Goal: Information Seeking & Learning: Learn about a topic

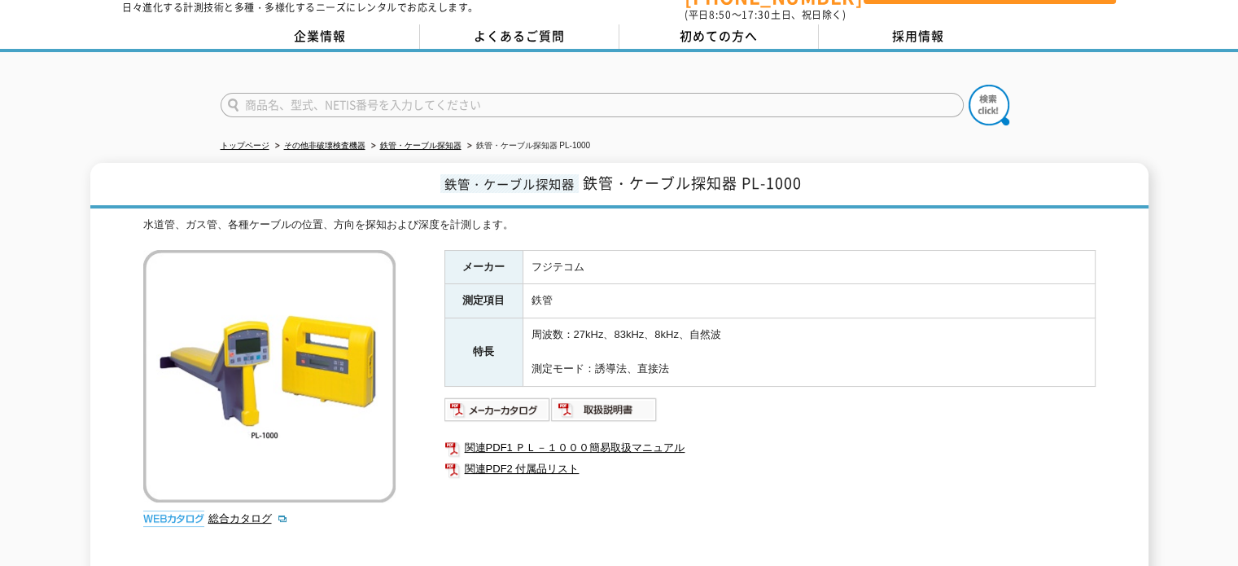
scroll to position [81, 0]
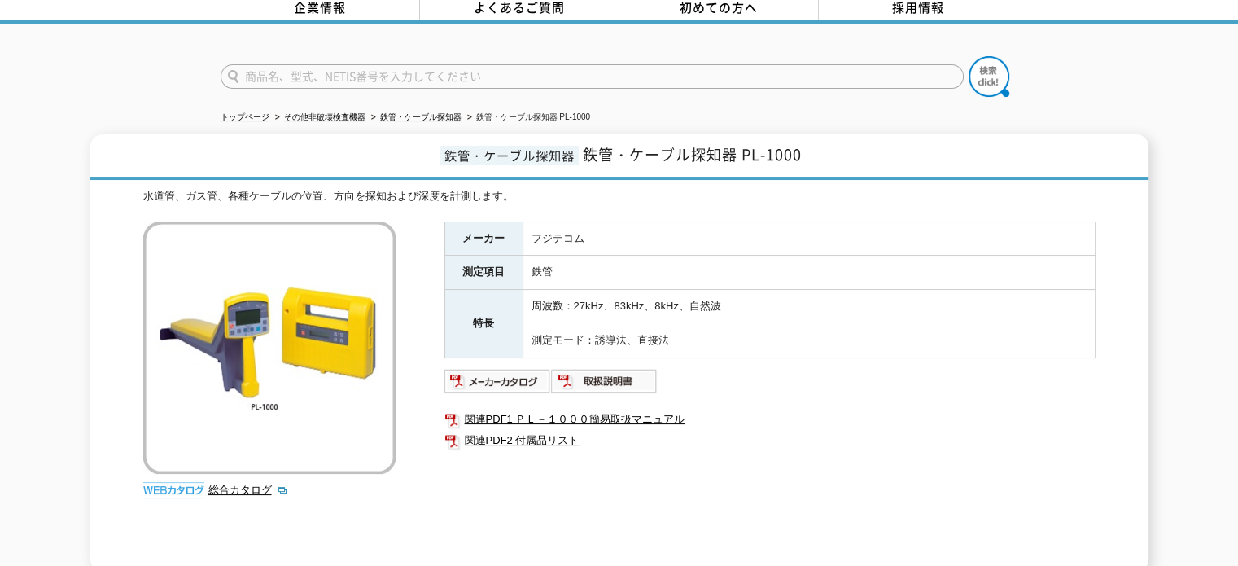
click at [495, 371] on img at bounding box center [498, 381] width 107 height 26
click at [538, 150] on span "鉄管・ケーブル探知器" at bounding box center [509, 155] width 138 height 19
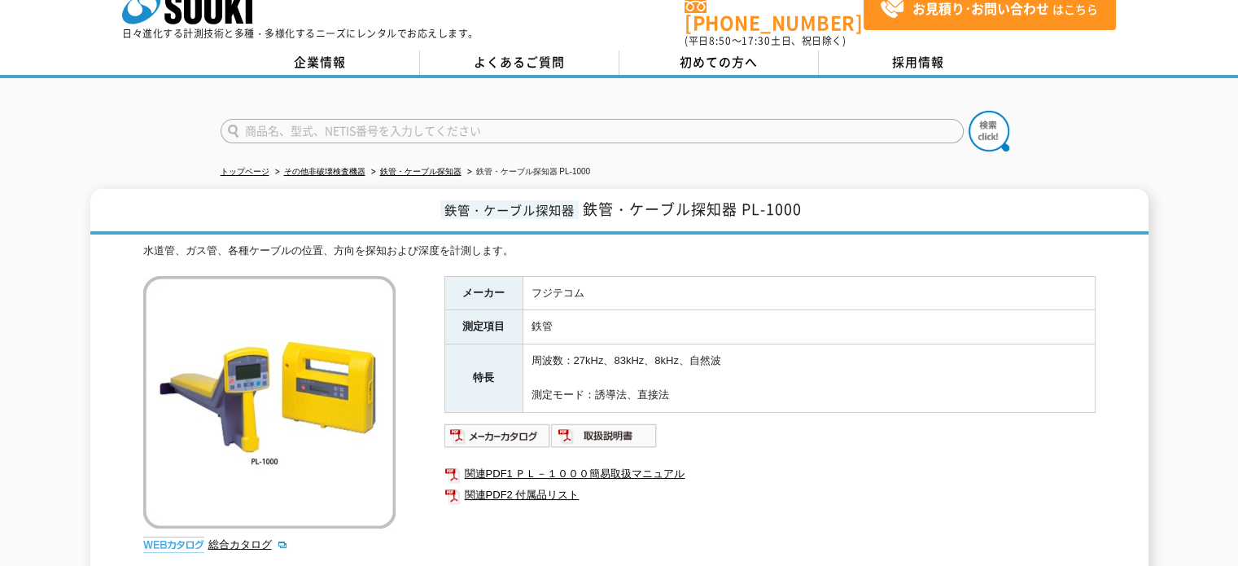
scroll to position [0, 0]
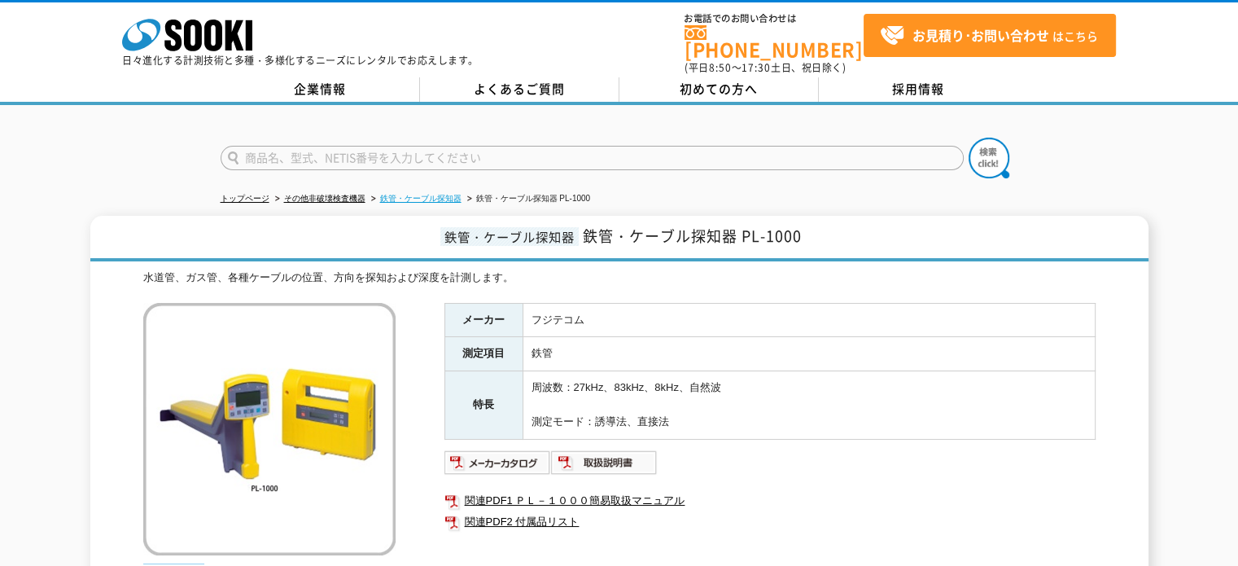
click at [448, 194] on link "鉄管・ケーブル探知器" at bounding box center [420, 198] width 81 height 9
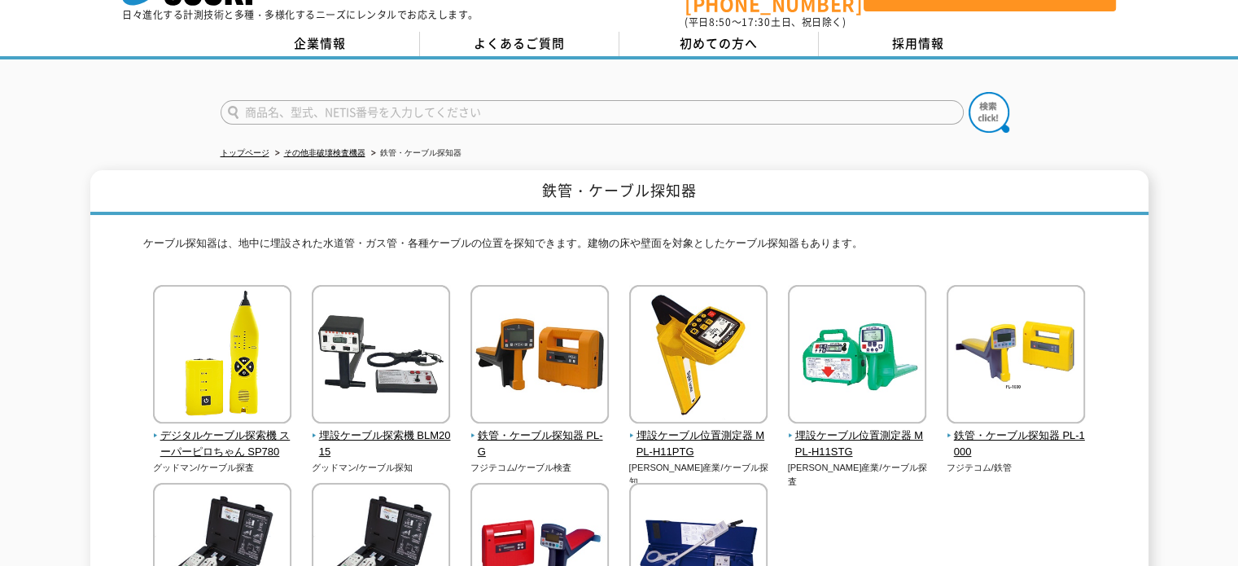
scroll to position [81, 0]
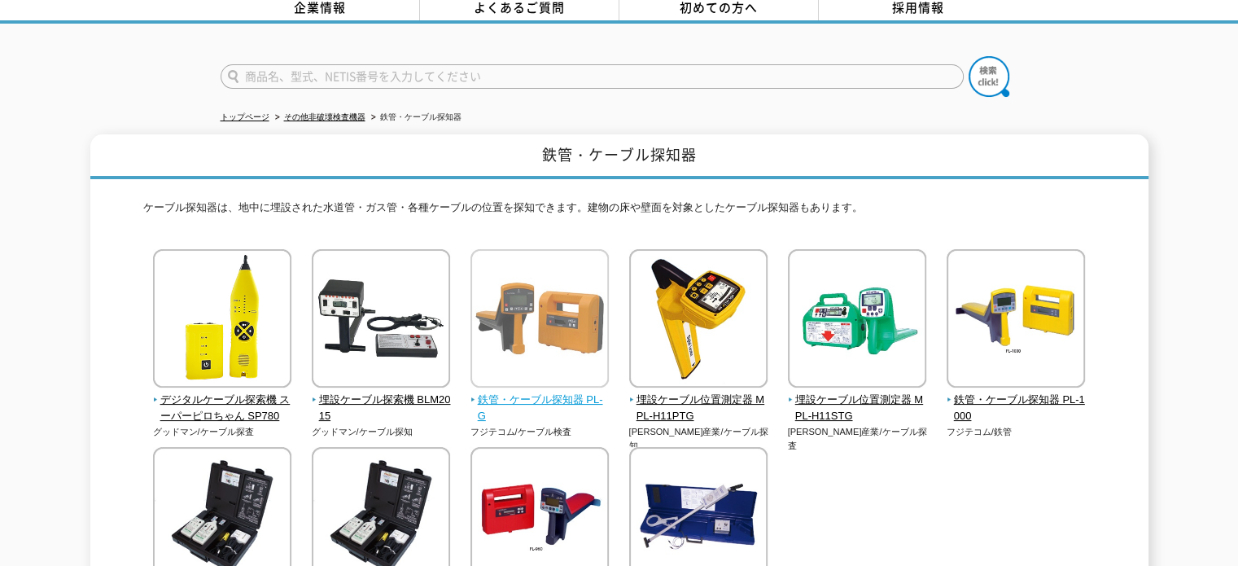
click at [507, 392] on span "鉄管・ケーブル探知器 PL-G" at bounding box center [540, 409] width 139 height 34
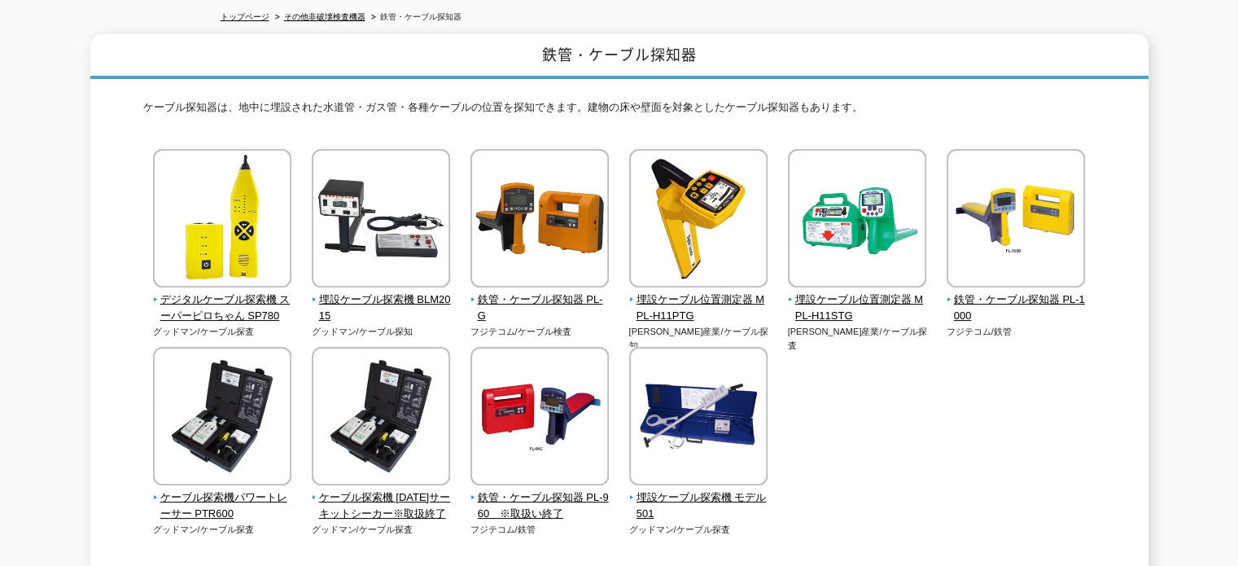
scroll to position [0, 0]
